Goal: Information Seeking & Learning: Learn about a topic

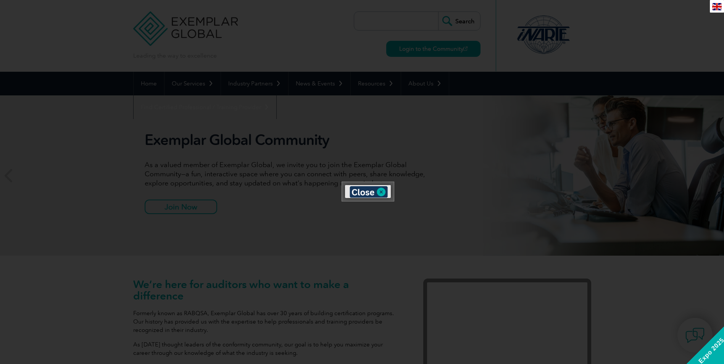
scroll to position [55, 0]
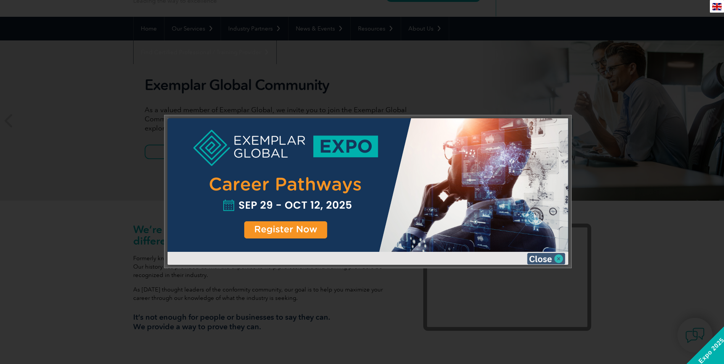
click at [560, 256] on img at bounding box center [546, 258] width 38 height 11
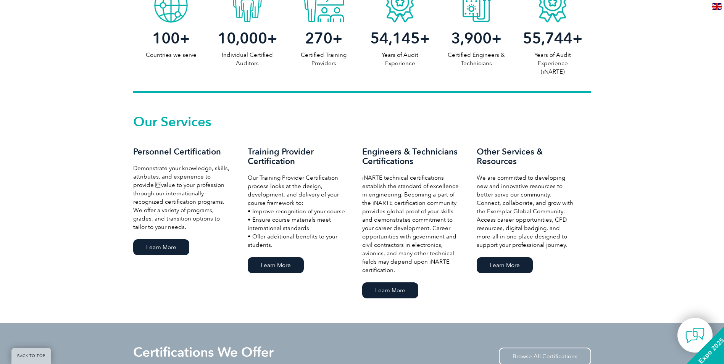
scroll to position [436, 0]
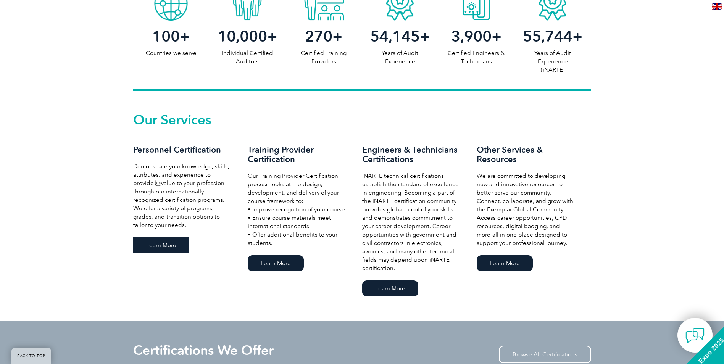
click at [176, 242] on link "Learn More" at bounding box center [161, 245] width 56 height 16
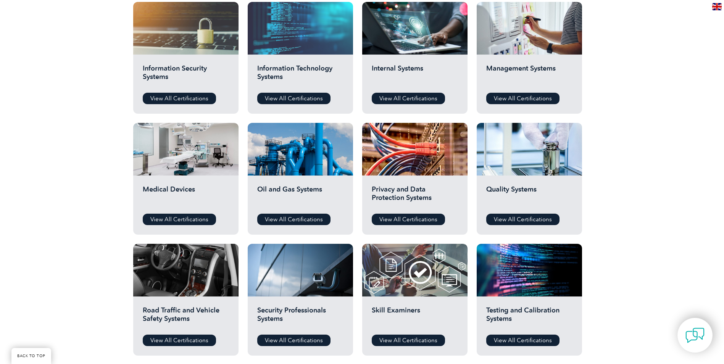
scroll to position [420, 0]
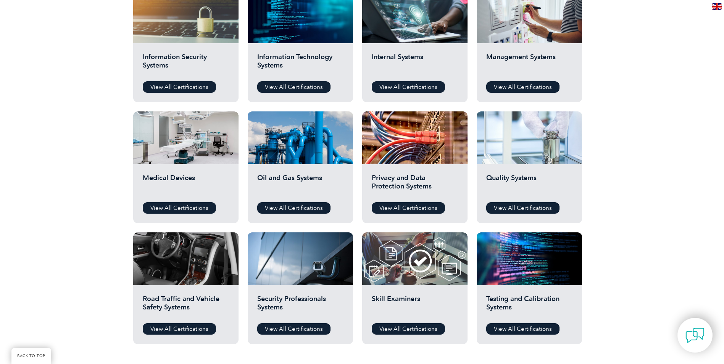
click at [507, 144] on div at bounding box center [528, 137] width 105 height 53
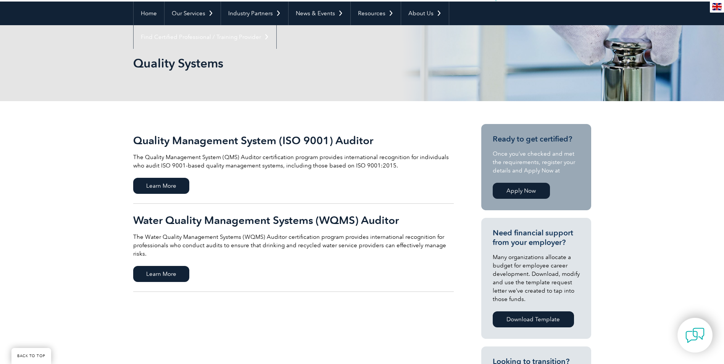
scroll to position [76, 0]
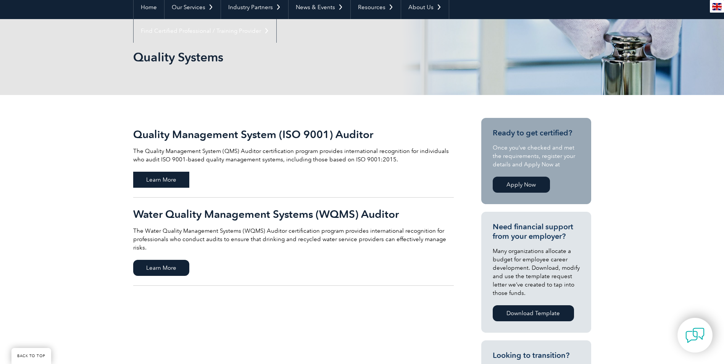
click at [180, 179] on span "Learn More" at bounding box center [161, 180] width 56 height 16
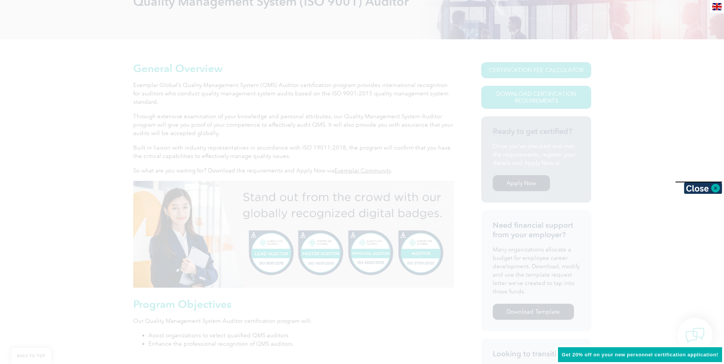
scroll to position [145, 0]
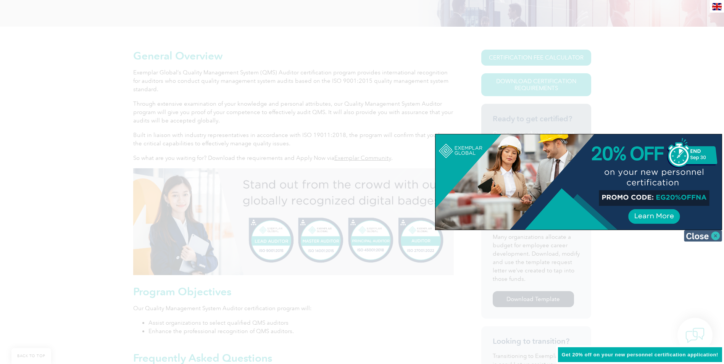
click at [698, 237] on img at bounding box center [703, 235] width 38 height 11
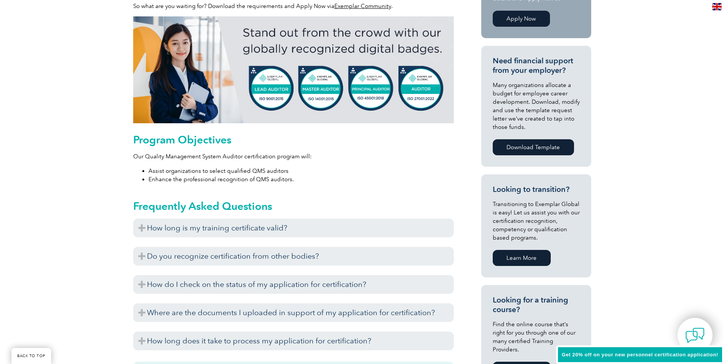
scroll to position [297, 0]
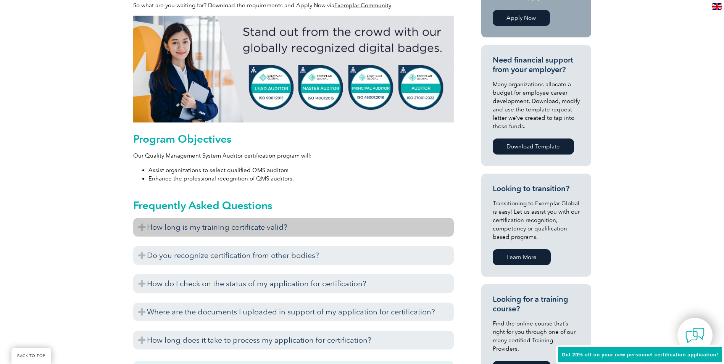
click at [267, 224] on h3 "How long is my training certificate valid?" at bounding box center [293, 227] width 320 height 19
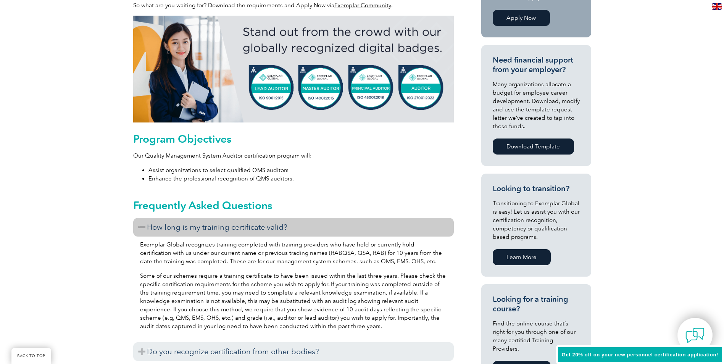
click at [265, 227] on h3 "How long is my training certificate valid?" at bounding box center [293, 227] width 320 height 19
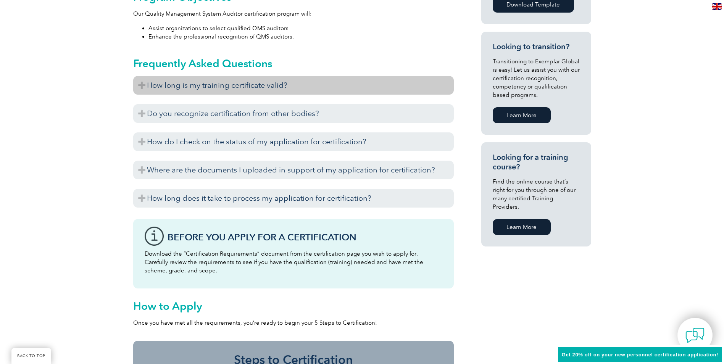
scroll to position [426, 0]
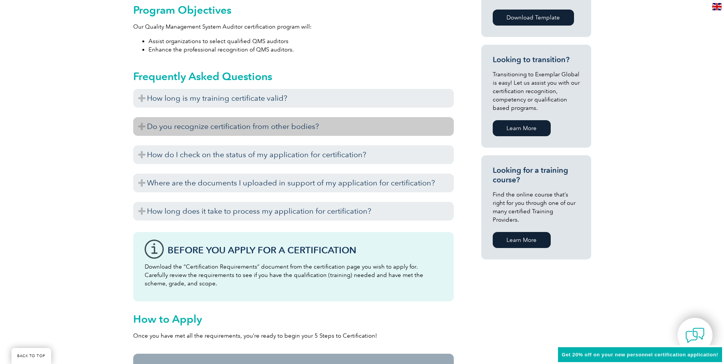
click at [277, 121] on h3 "Do you recognize certification from other bodies?" at bounding box center [293, 126] width 320 height 19
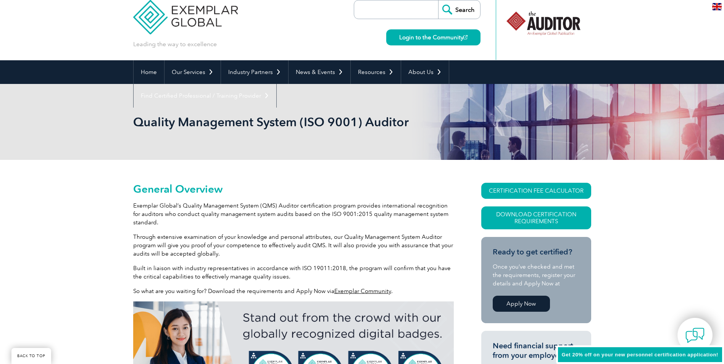
scroll to position [0, 0]
